Goal: Navigation & Orientation: Find specific page/section

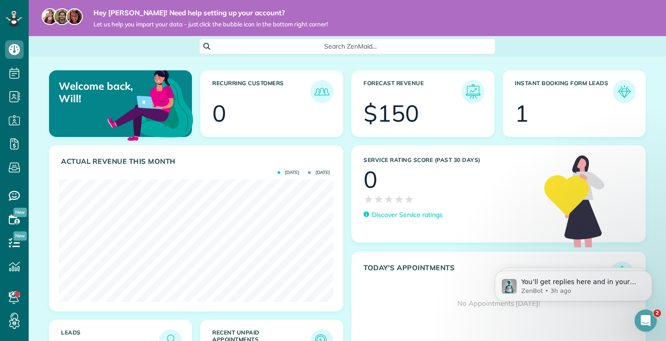
scroll to position [122, 275]
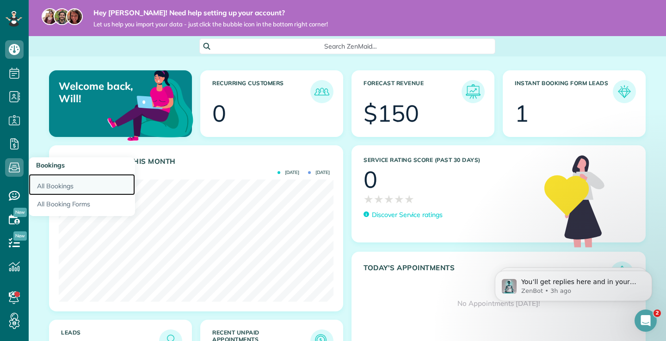
click at [74, 188] on link "All Bookings" at bounding box center [82, 184] width 106 height 21
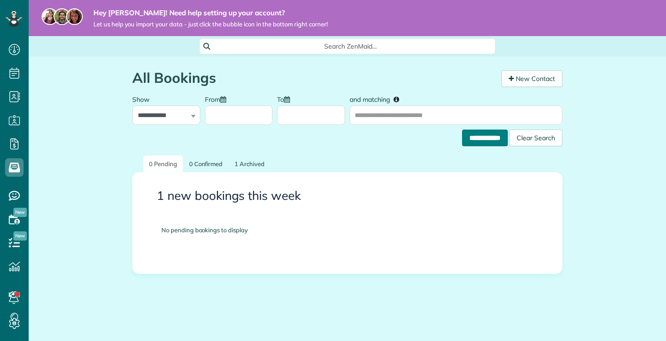
scroll to position [4, 4]
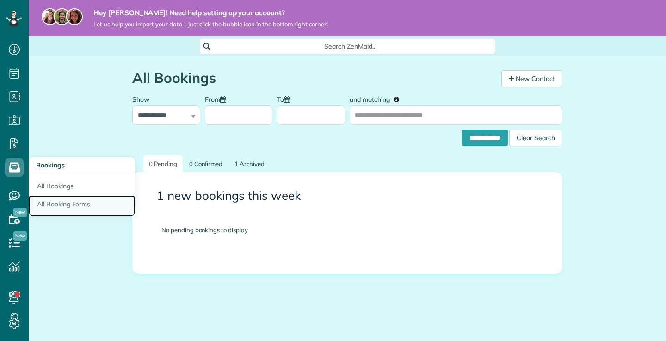
click at [54, 204] on link "All Booking Forms" at bounding box center [82, 205] width 106 height 21
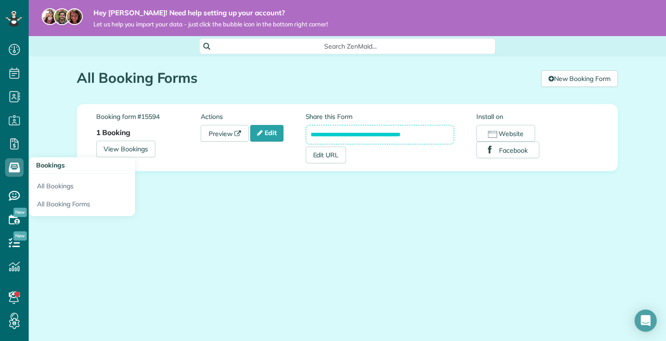
scroll to position [4, 4]
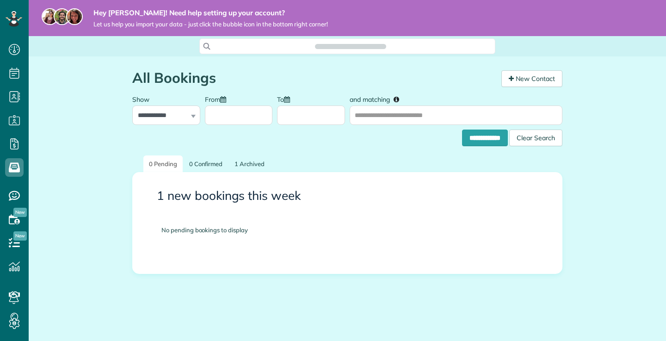
scroll to position [4, 4]
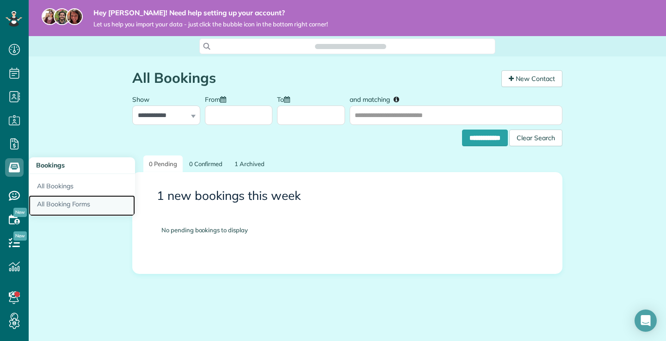
click at [51, 202] on link "All Booking Forms" at bounding box center [82, 205] width 106 height 21
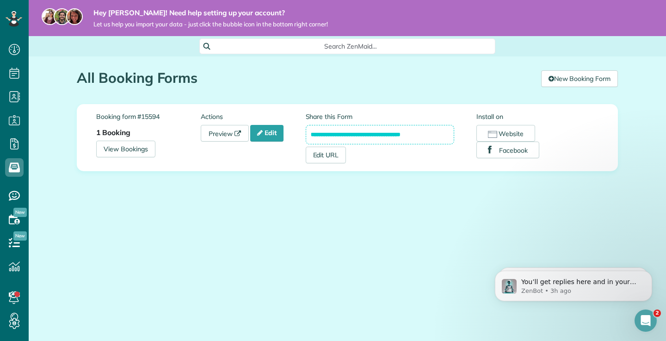
click at [401, 132] on input "**********" at bounding box center [380, 134] width 149 height 19
